Goal: Task Accomplishment & Management: Complete application form

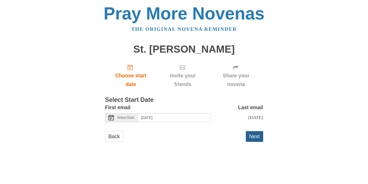
click at [254, 137] on button "Next" at bounding box center [254, 136] width 17 height 11
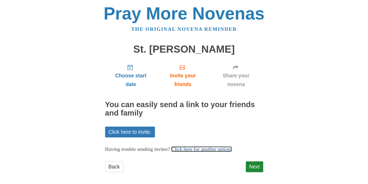
click at [232, 148] on link "Click here for another option." at bounding box center [201, 149] width 61 height 6
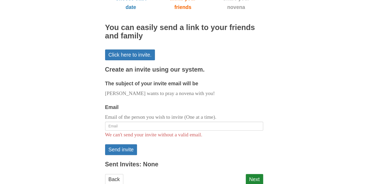
scroll to position [77, 0]
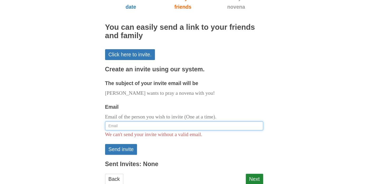
click at [147, 126] on input "Email" at bounding box center [184, 125] width 158 height 9
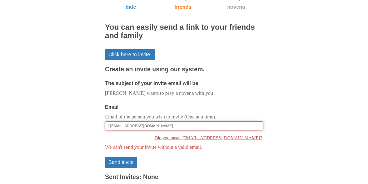
click at [205, 138] on link "Did you mean lwurth2@rochester.rr.com?" at bounding box center [184, 138] width 158 height 11
type input "[EMAIL_ADDRESS][DOMAIN_NAME]"
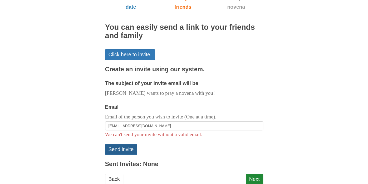
scroll to position [93, 0]
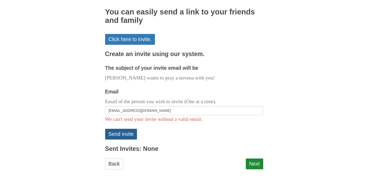
click at [130, 135] on button "Send invite" at bounding box center [121, 134] width 32 height 11
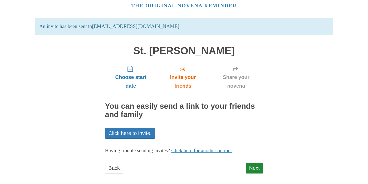
scroll to position [28, 0]
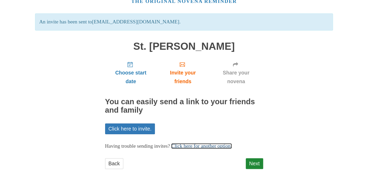
click at [213, 144] on link "Click here for another option." at bounding box center [201, 146] width 61 height 6
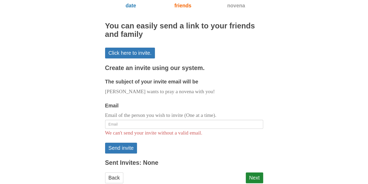
scroll to position [118, 0]
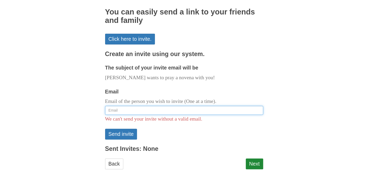
click at [187, 111] on input "Email" at bounding box center [184, 110] width 158 height 9
type input "[EMAIL_ADDRESS][DOMAIN_NAME]"
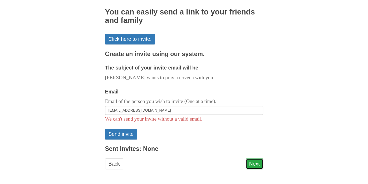
click at [253, 162] on link "Next" at bounding box center [254, 164] width 17 height 11
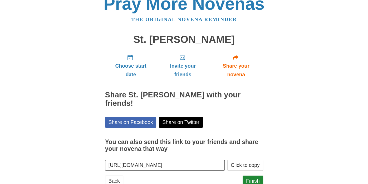
scroll to position [19, 0]
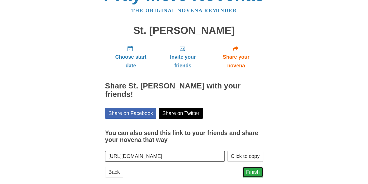
click at [252, 167] on link "Finish" at bounding box center [253, 172] width 21 height 11
